Goal: Task Accomplishment & Management: Manage account settings

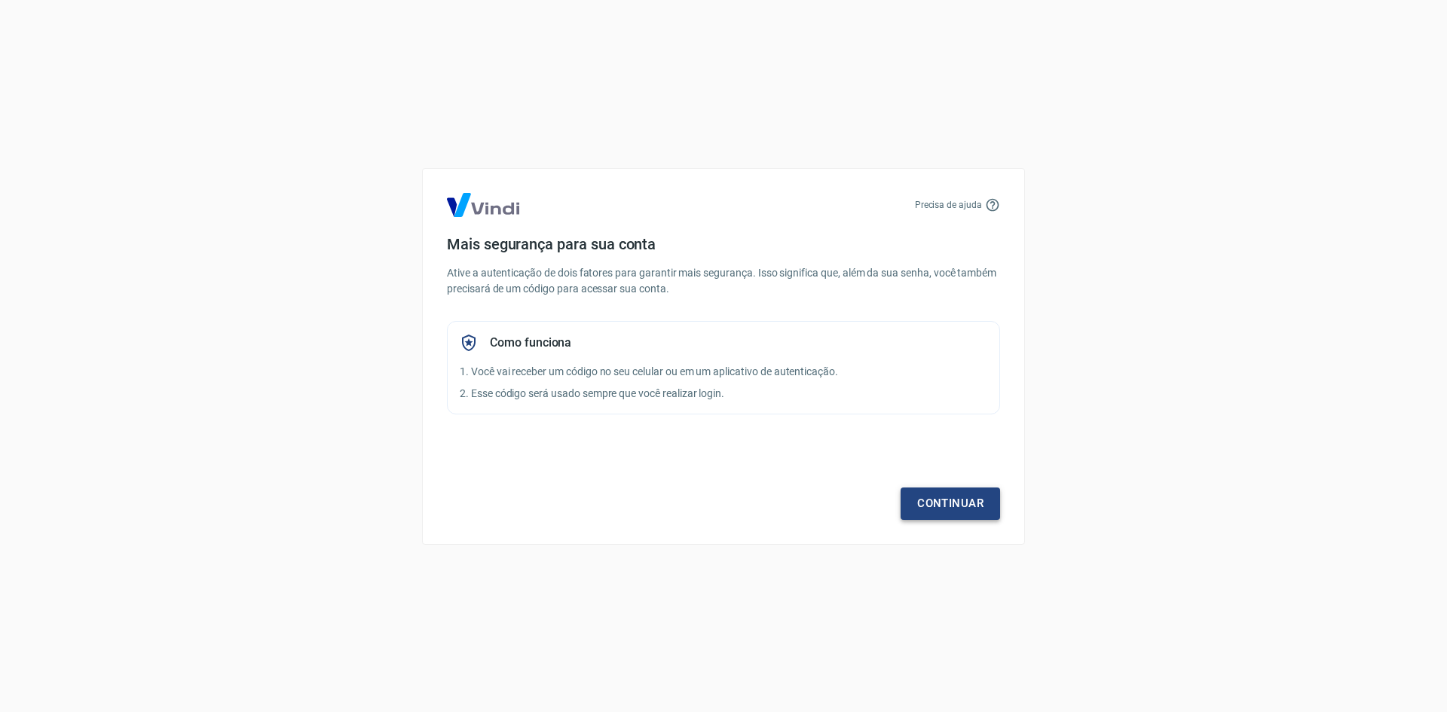
click at [941, 494] on link "Continuar" at bounding box center [950, 504] width 99 height 32
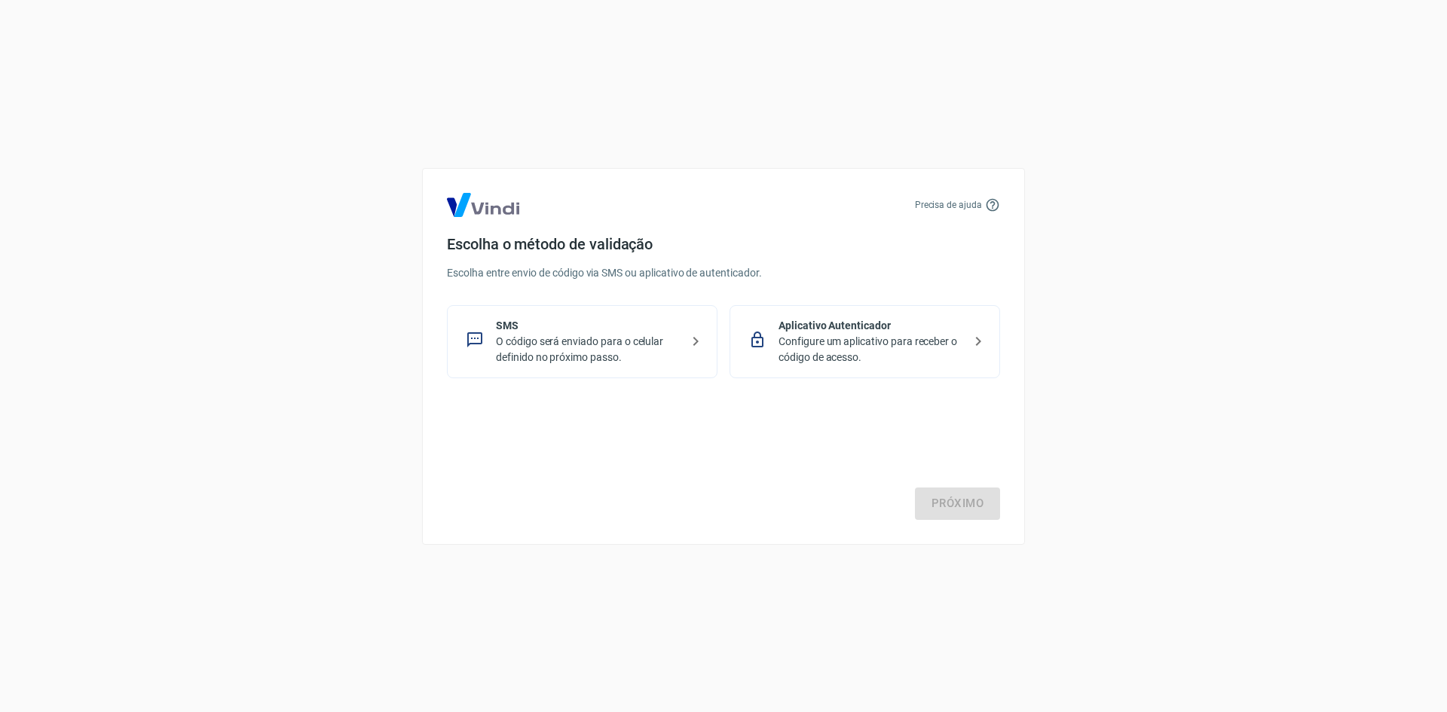
click at [656, 344] on p "O código será enviado para o celular definido no próximo passo." at bounding box center [588, 350] width 185 height 32
click at [966, 498] on link "Próximo" at bounding box center [957, 504] width 85 height 32
